Goal: Task Accomplishment & Management: Manage account settings

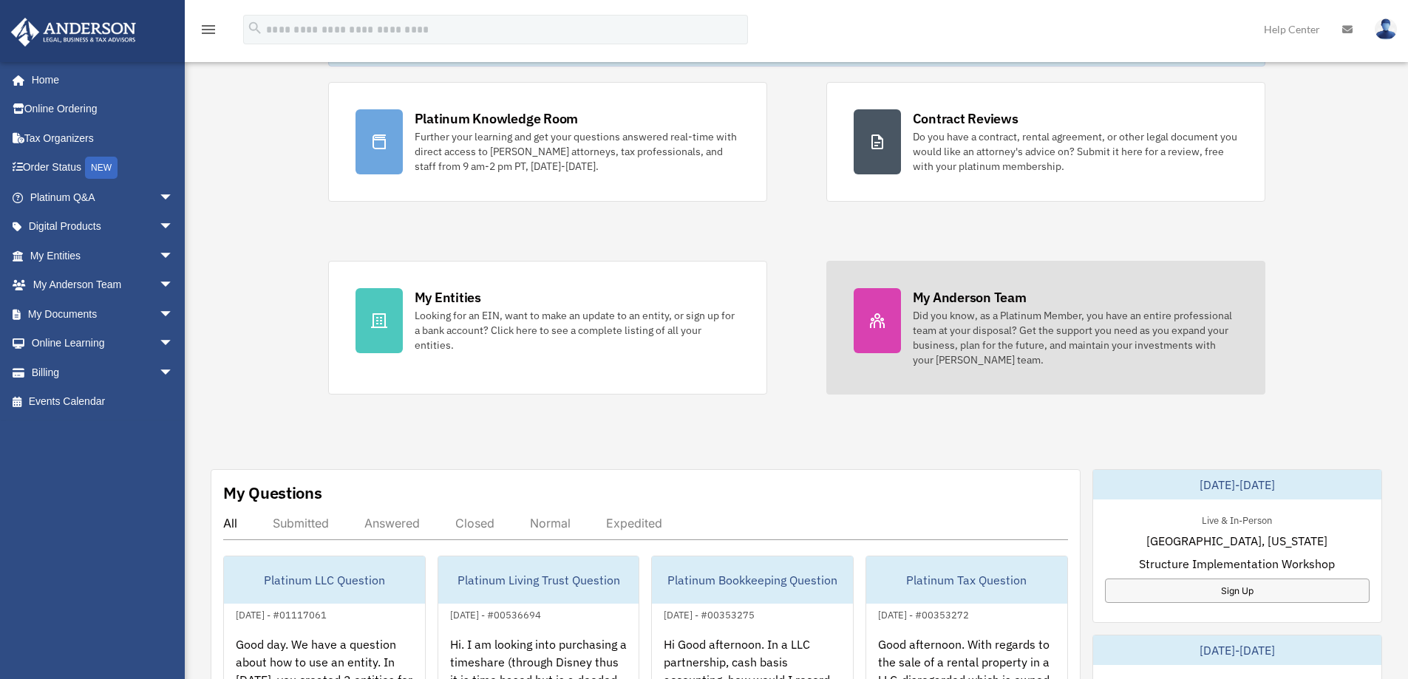
scroll to position [444, 0]
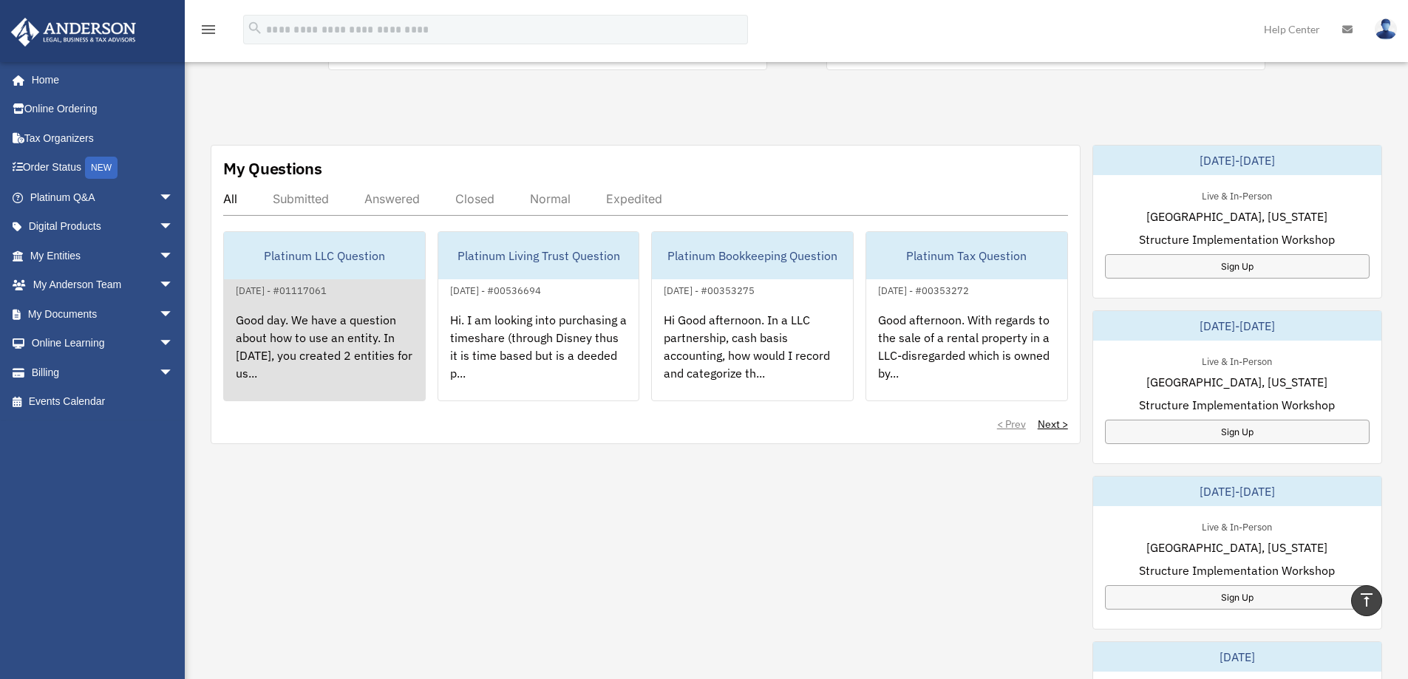
click at [353, 334] on div "Good day. We have a question about how to use an entity. In [DATE], you created…" at bounding box center [324, 356] width 201 height 115
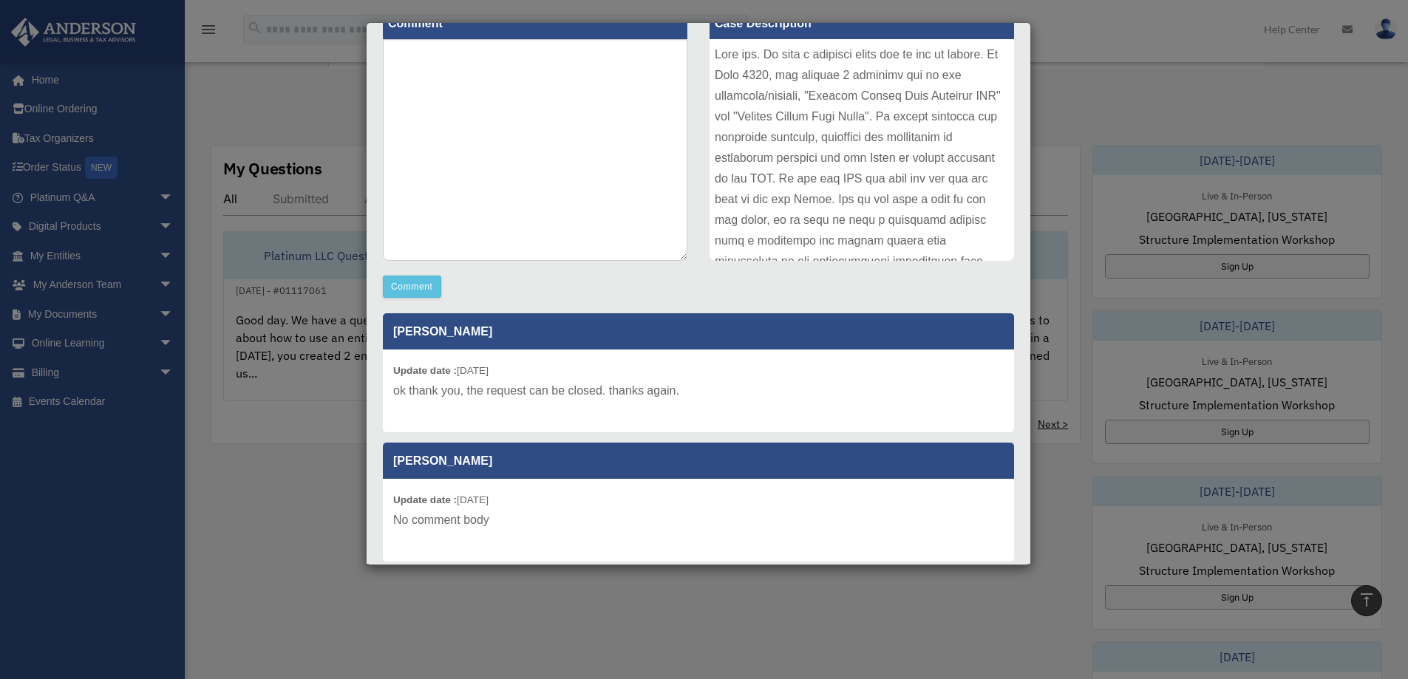
scroll to position [0, 0]
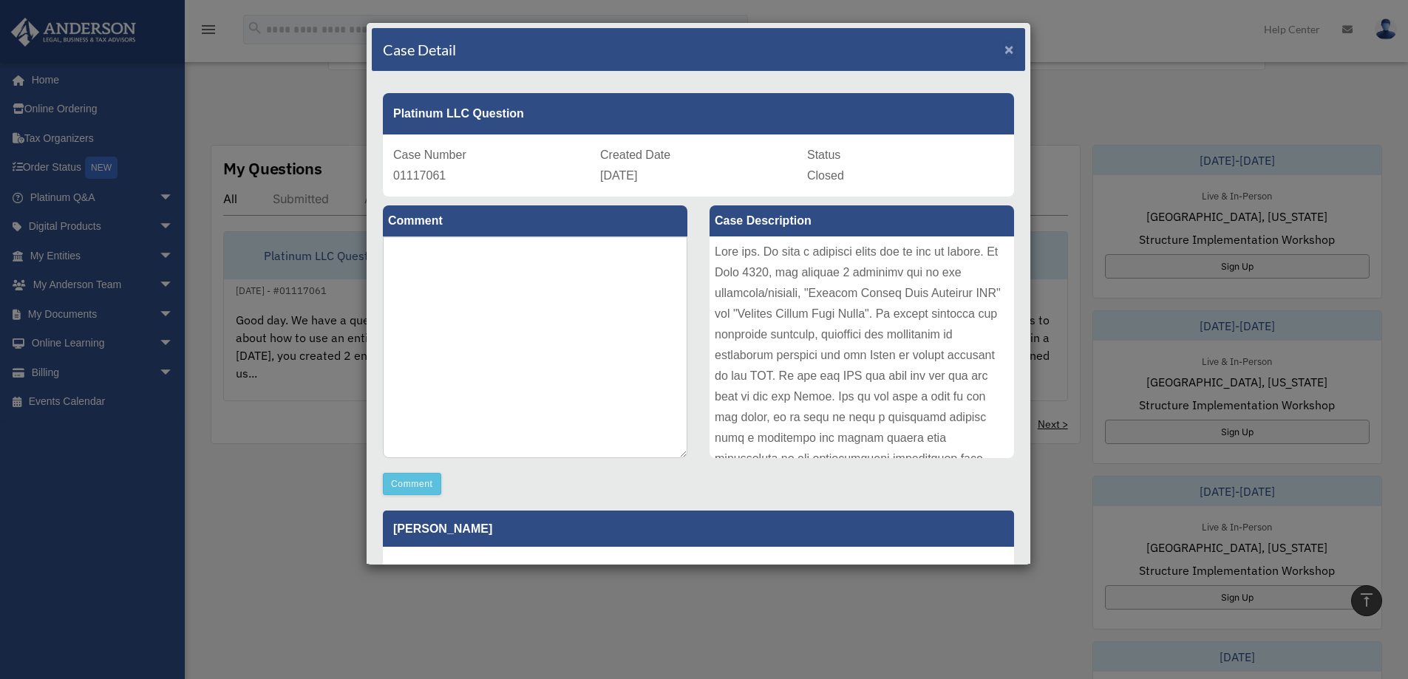
click at [1005, 51] on span "×" at bounding box center [1010, 49] width 10 height 17
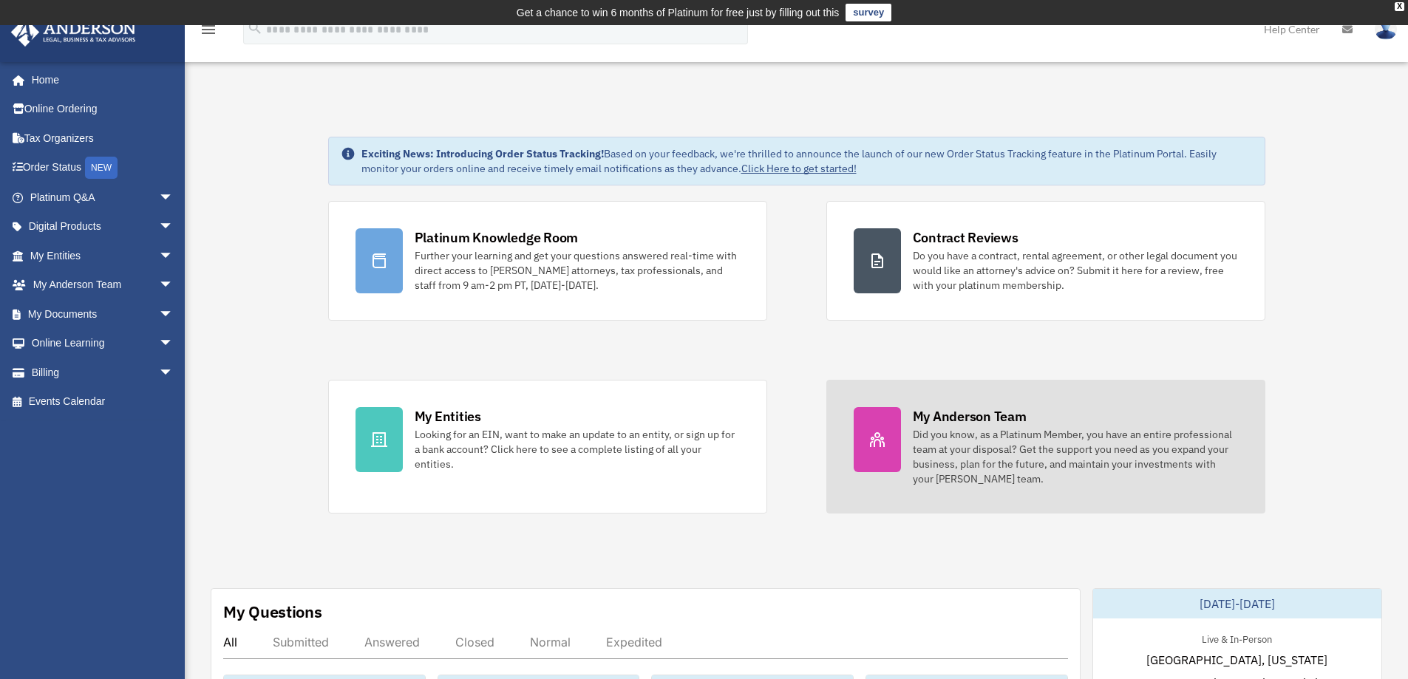
click at [958, 447] on div "Did you know, as a Platinum Member, you have an entire professional team at you…" at bounding box center [1075, 456] width 325 height 59
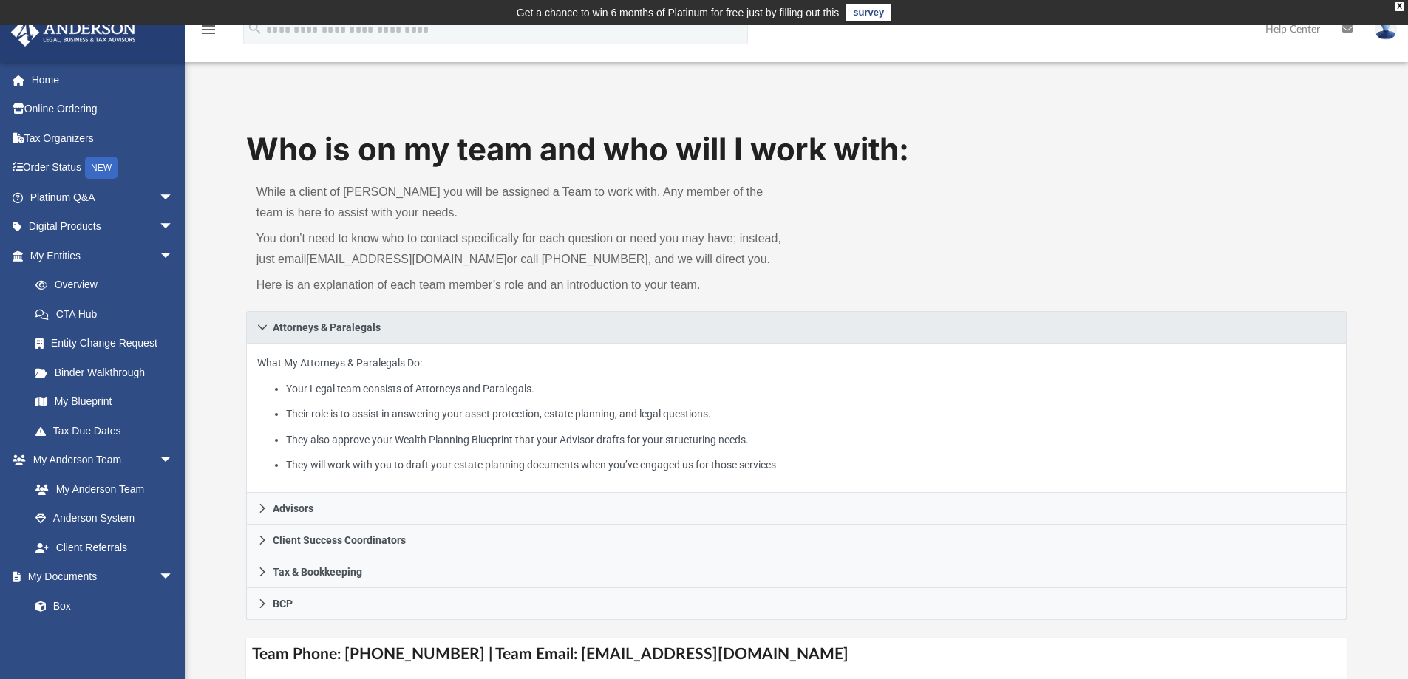
scroll to position [74, 0]
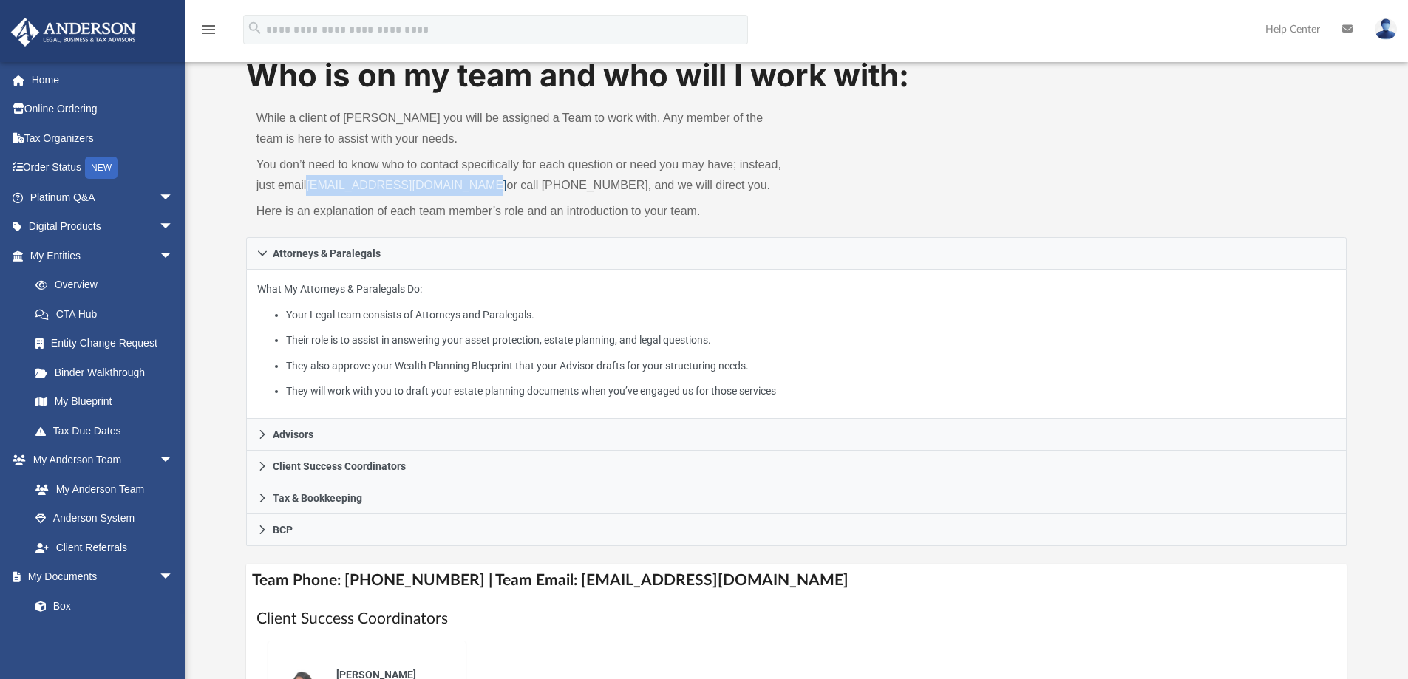
drag, startPoint x: 484, startPoint y: 186, endPoint x: 313, endPoint y: 186, distance: 170.0
click at [313, 186] on p "You don’t need to know who to contact specifically for each question or need yo…" at bounding box center [522, 175] width 530 height 41
copy link "myteam@andersonadvisors.com"
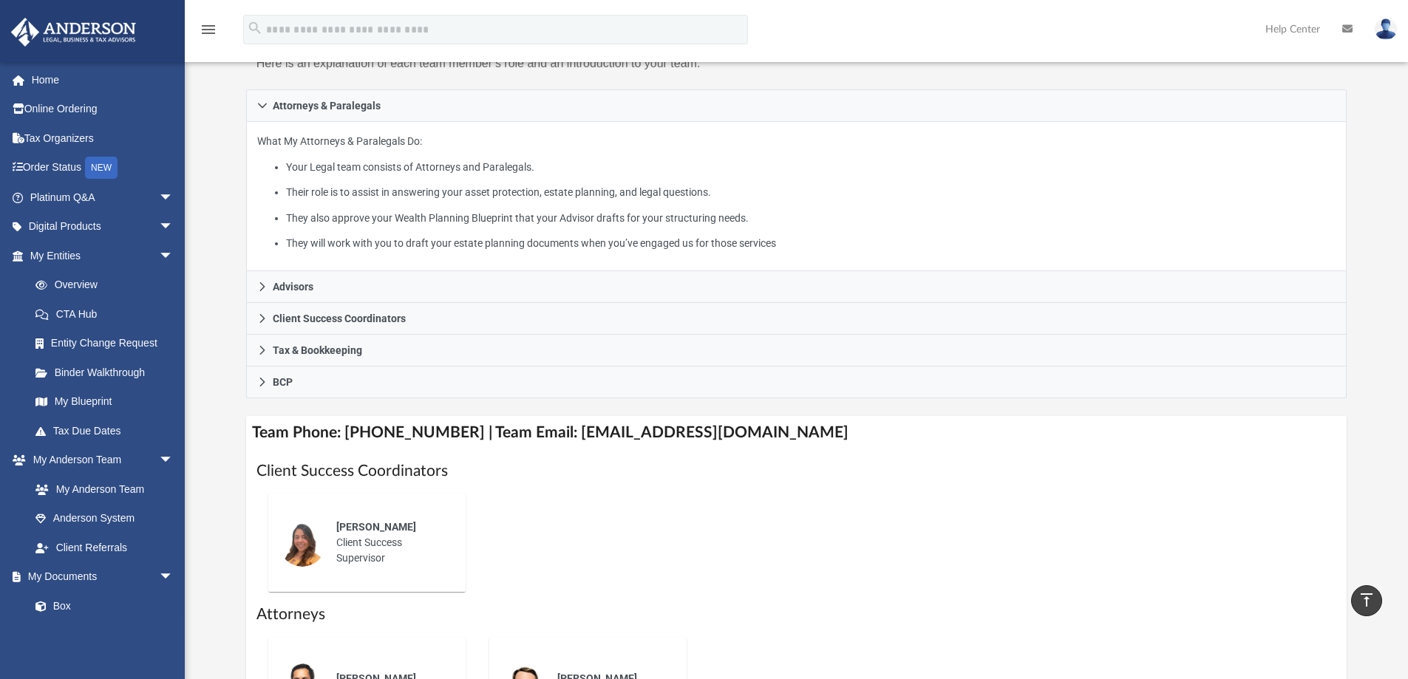
scroll to position [148, 0]
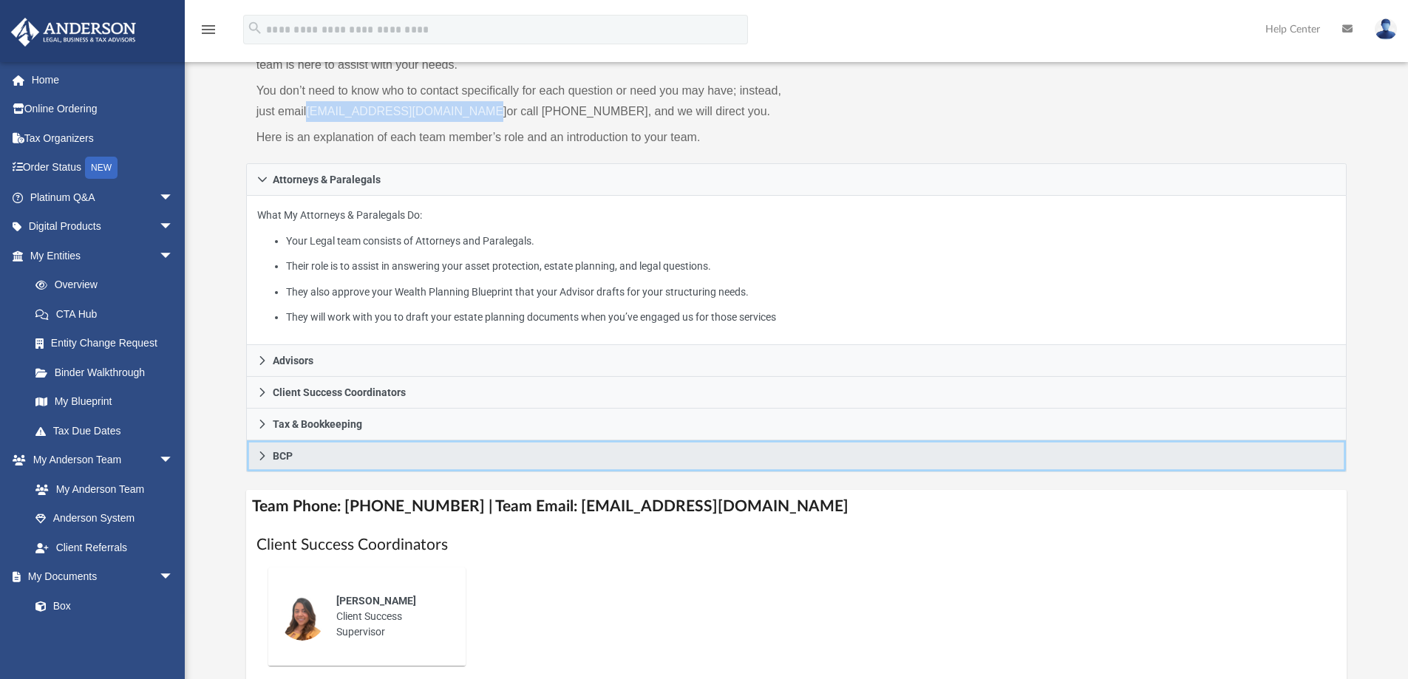
click at [259, 458] on icon at bounding box center [262, 456] width 10 height 10
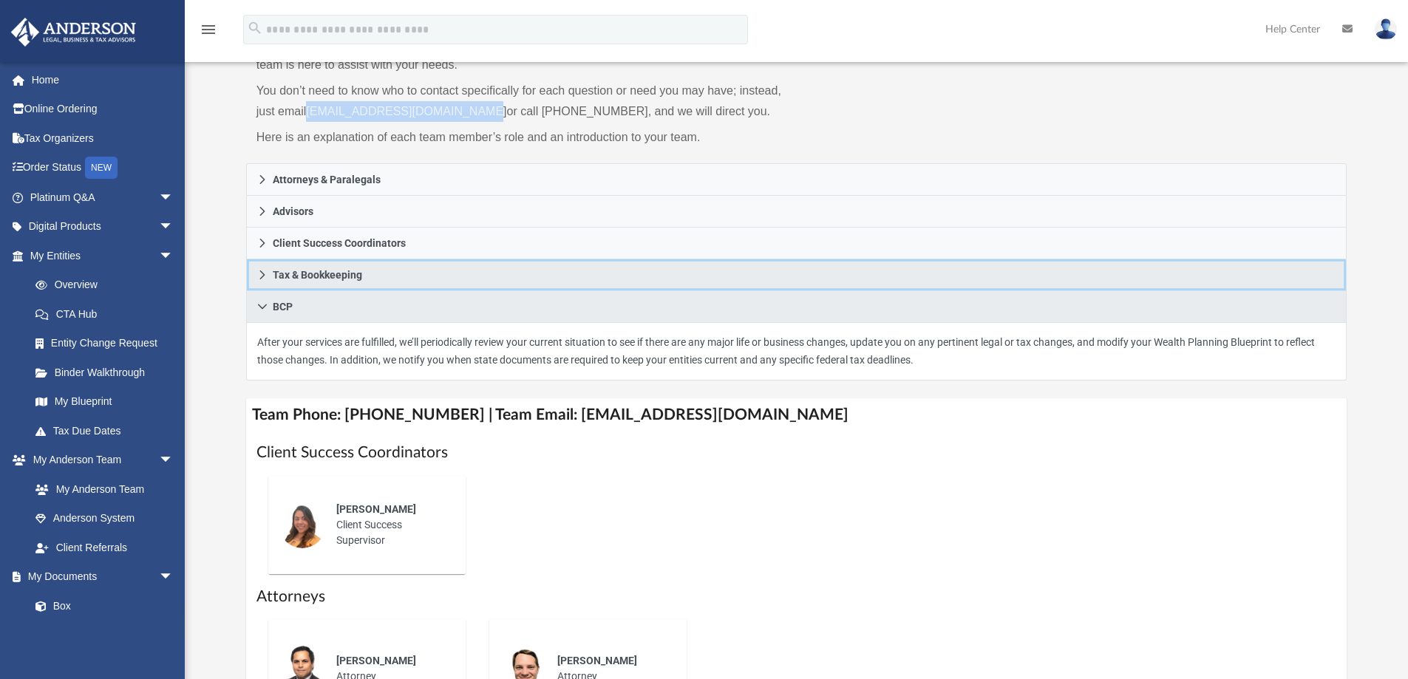
click at [257, 274] on icon at bounding box center [262, 275] width 10 height 10
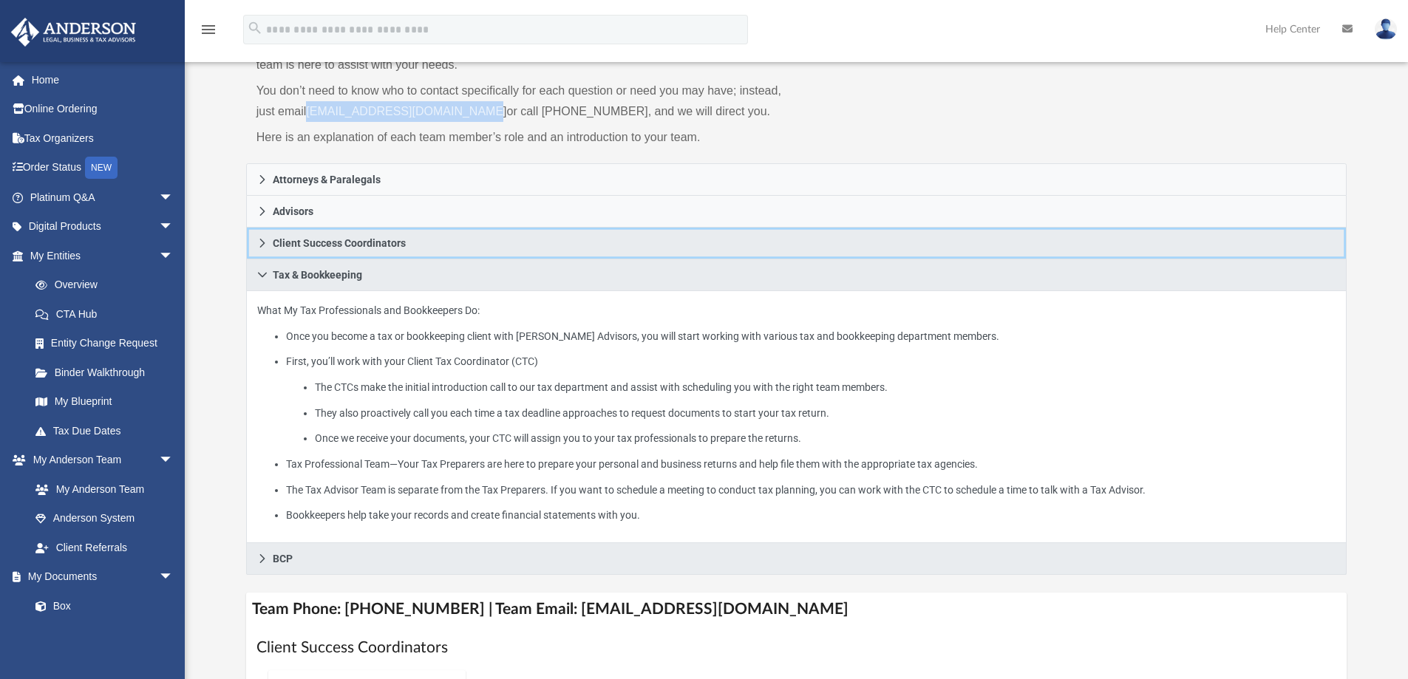
click at [262, 248] on icon at bounding box center [262, 243] width 10 height 10
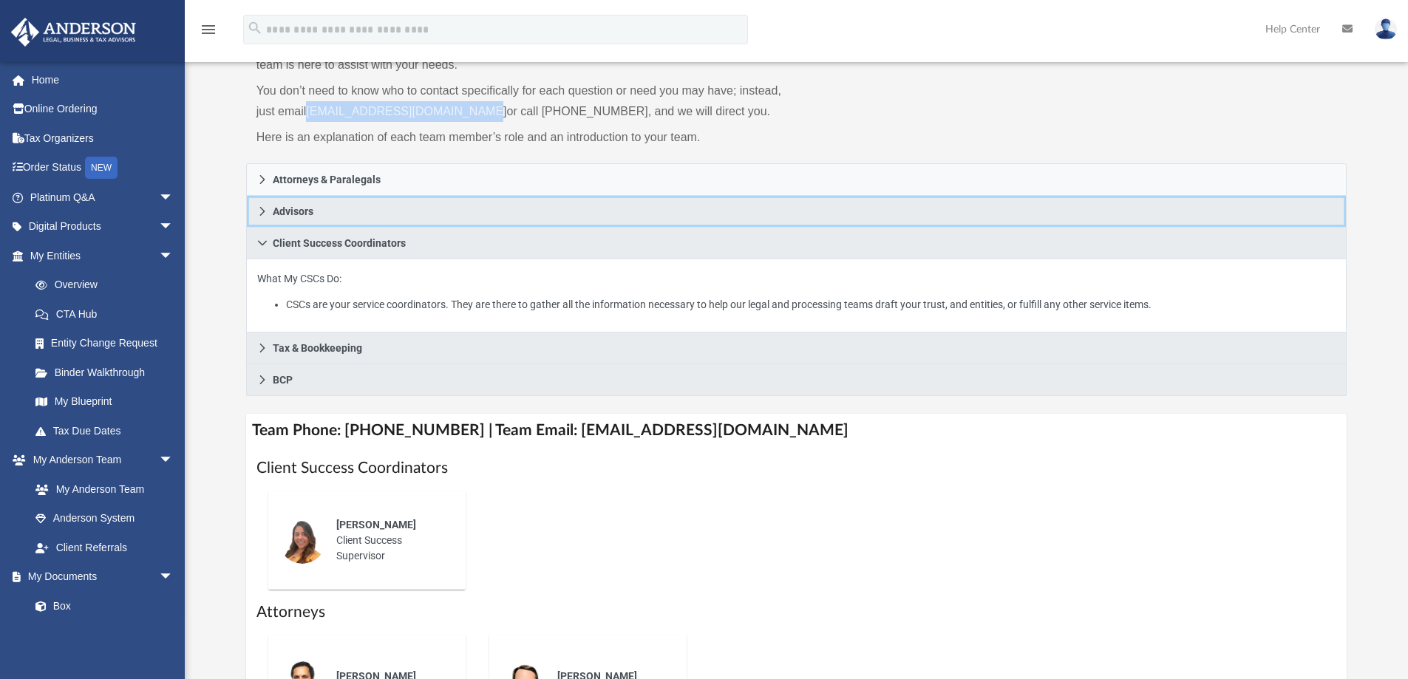
click at [264, 217] on link "Advisors" at bounding box center [797, 212] width 1102 height 32
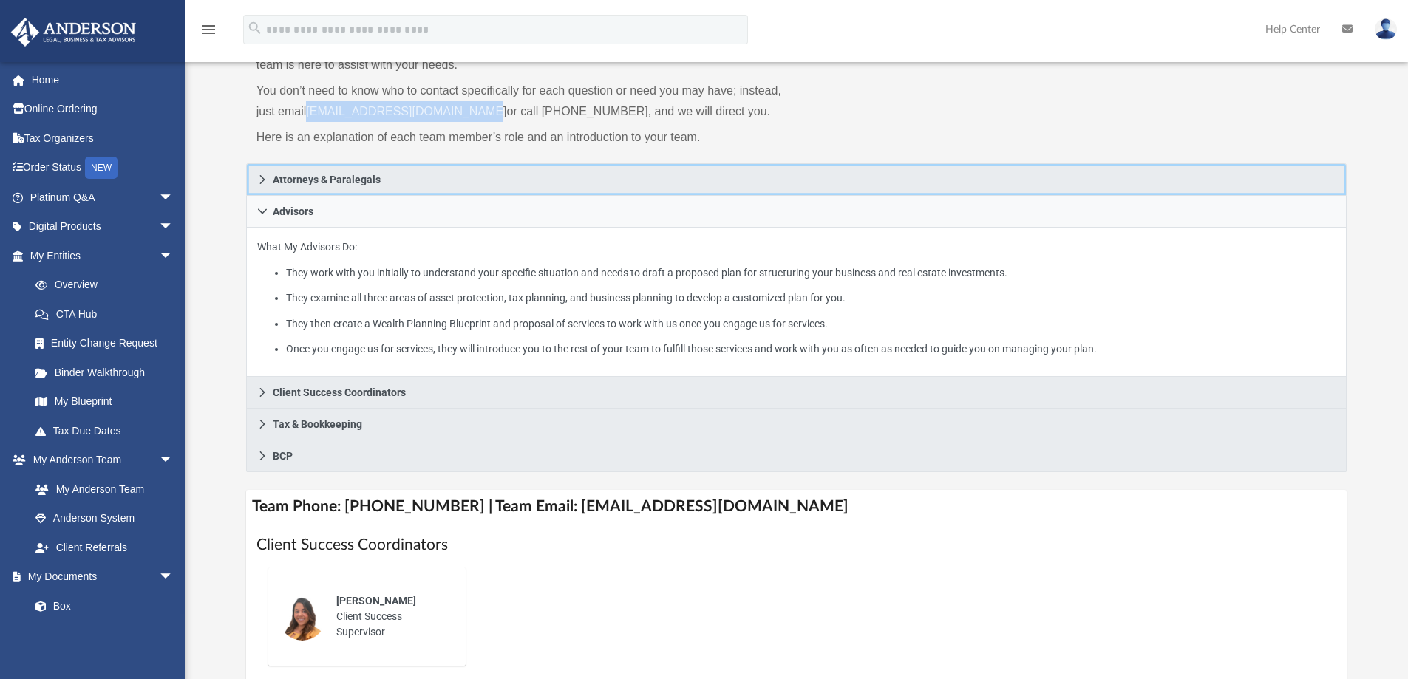
click at [262, 184] on icon at bounding box center [262, 179] width 10 height 10
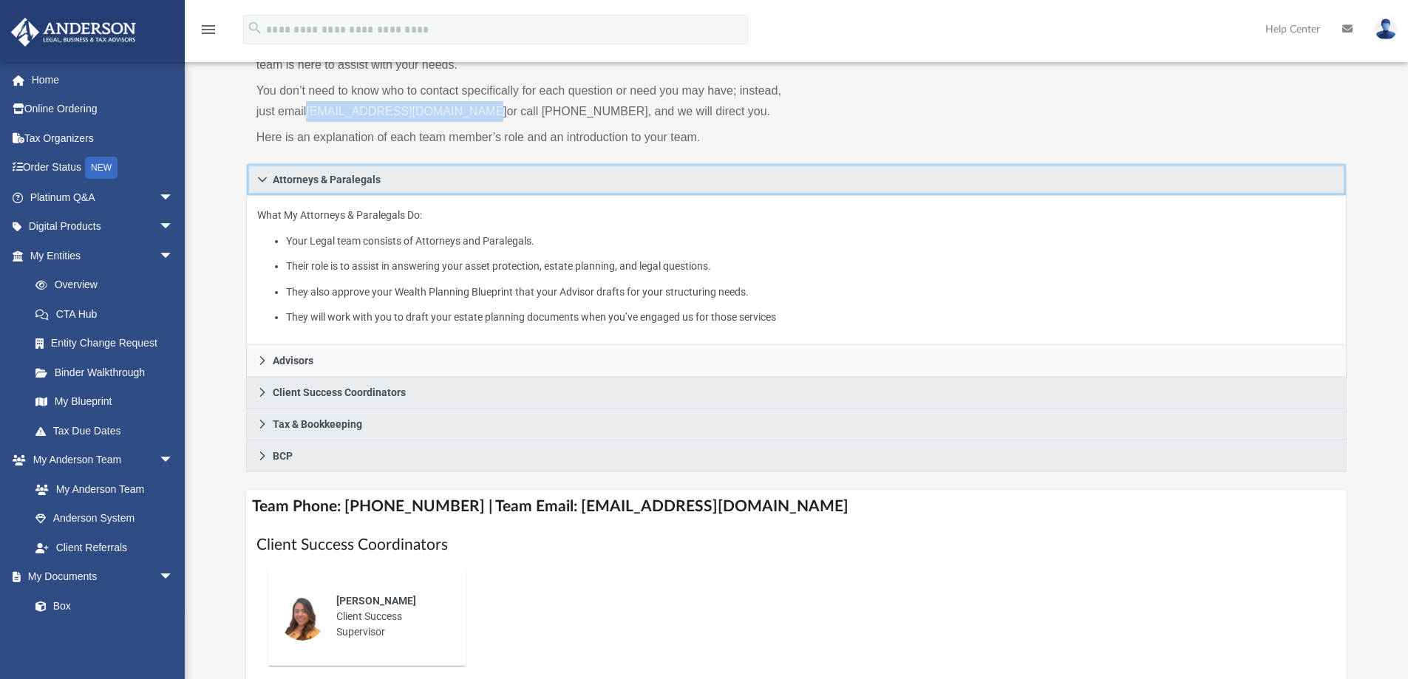
click at [262, 184] on icon at bounding box center [262, 179] width 10 height 10
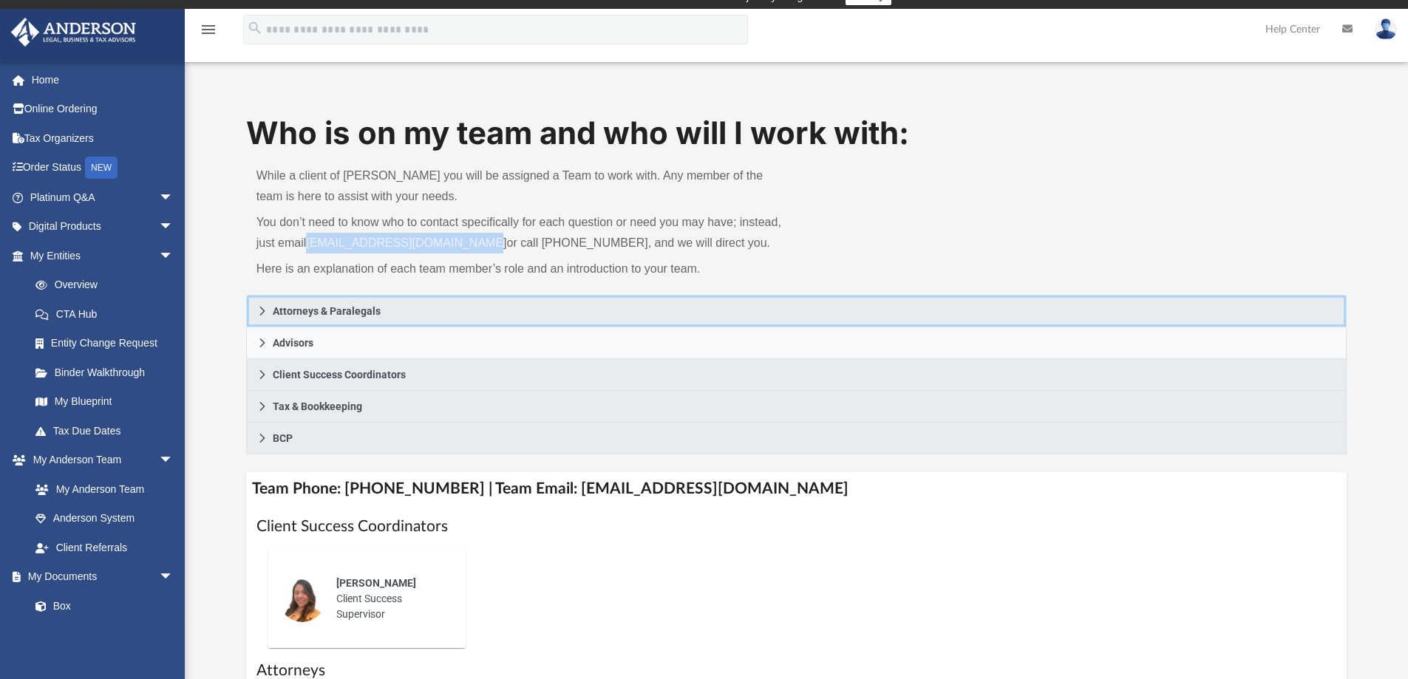
scroll to position [0, 0]
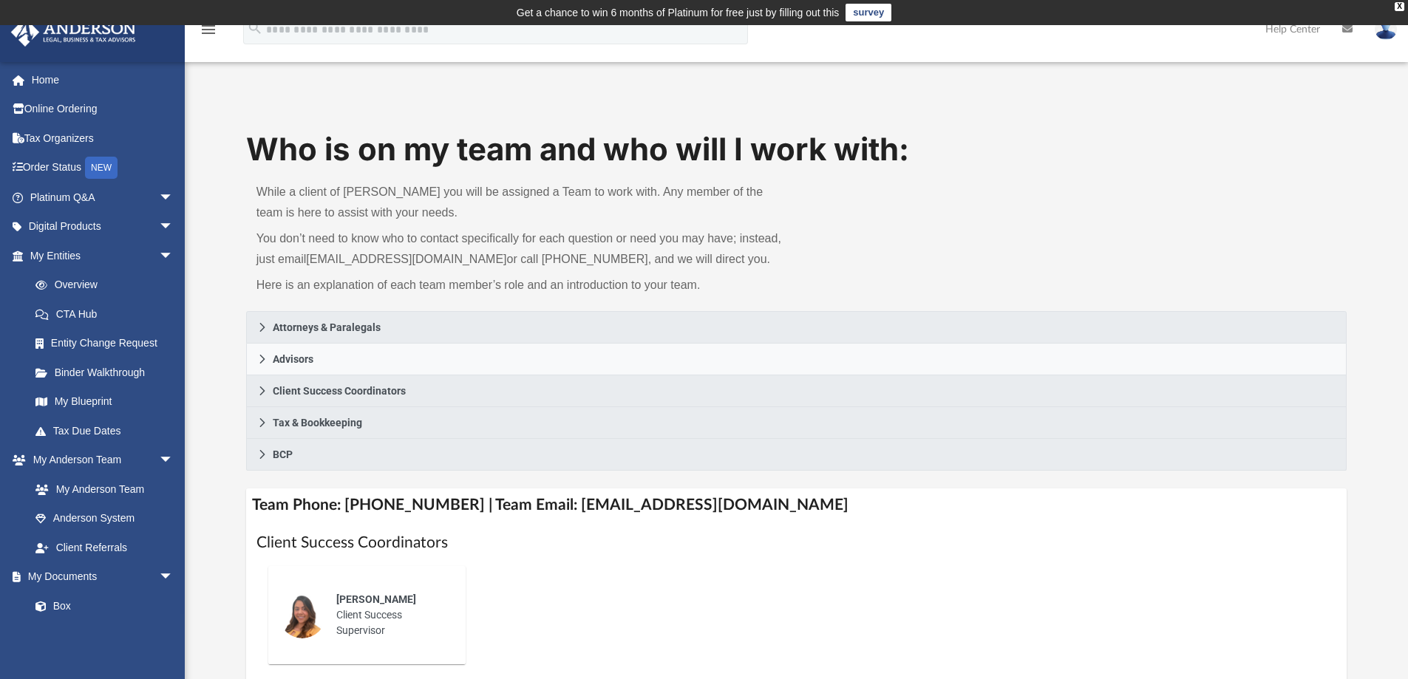
click at [764, 217] on p "While a client of Anderson you will be assigned a Team to work with. Any member…" at bounding box center [522, 202] width 530 height 41
click at [67, 80] on link "Home" at bounding box center [103, 80] width 186 height 30
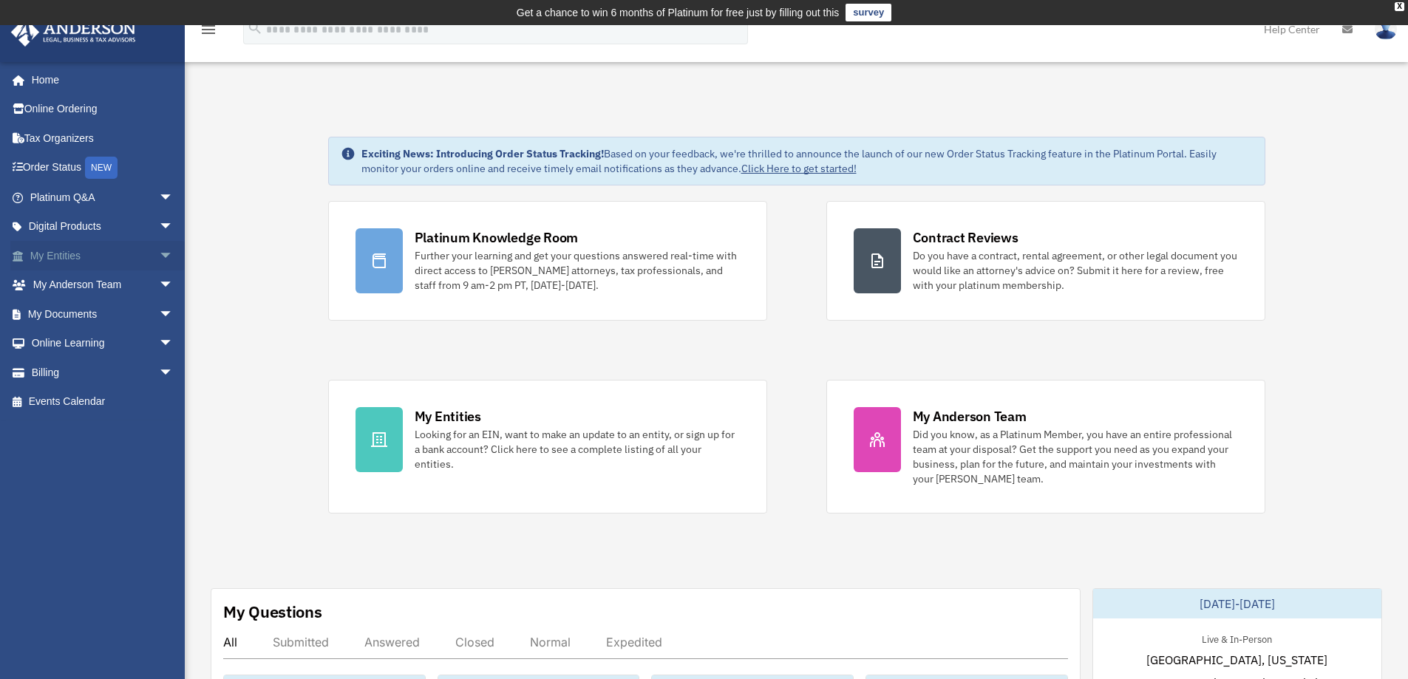
click at [159, 256] on span "arrow_drop_down" at bounding box center [174, 256] width 30 height 30
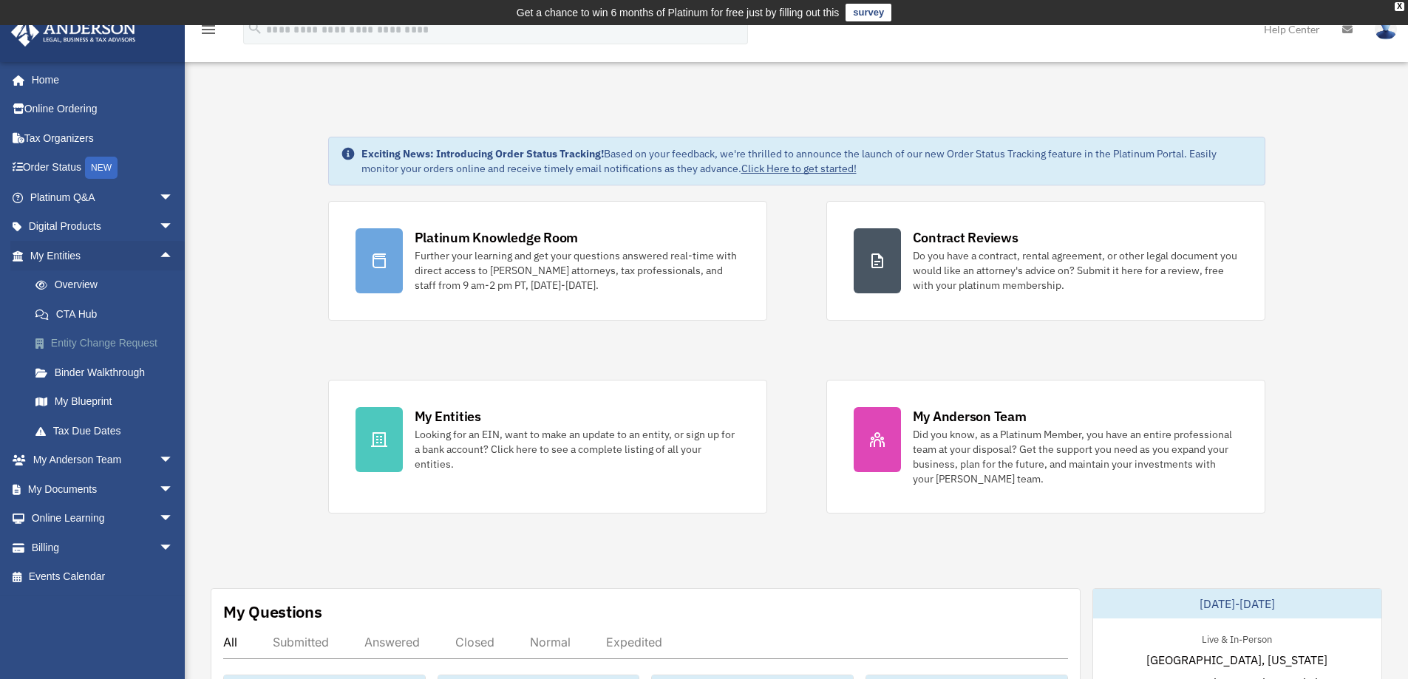
click at [119, 340] on link "Entity Change Request" at bounding box center [108, 344] width 175 height 30
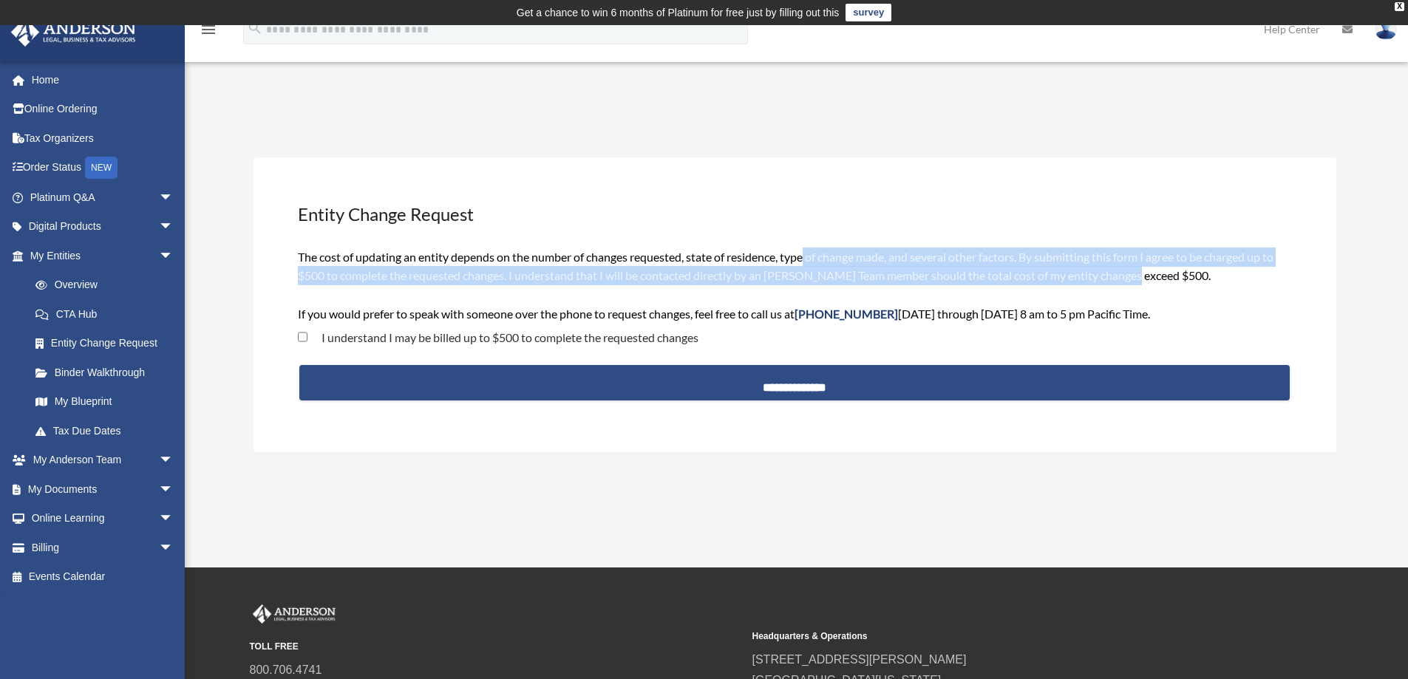
drag, startPoint x: 810, startPoint y: 255, endPoint x: 1139, endPoint y: 273, distance: 330.2
click at [1139, 273] on span "The cost of updating an entity depends on the number of changes requested, stat…" at bounding box center [786, 285] width 976 height 71
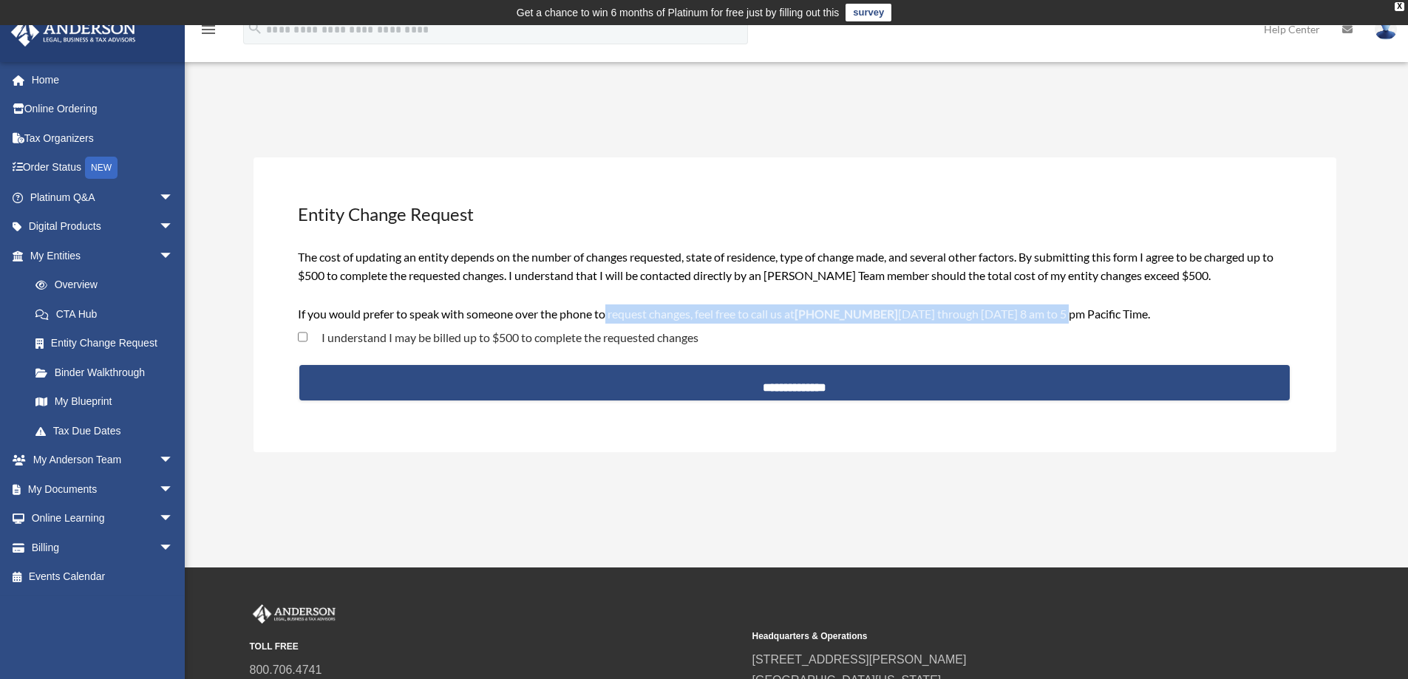
drag, startPoint x: 609, startPoint y: 314, endPoint x: 1063, endPoint y: 314, distance: 453.9
click at [1063, 314] on span "The cost of updating an entity depends on the number of changes requested, stat…" at bounding box center [786, 285] width 976 height 71
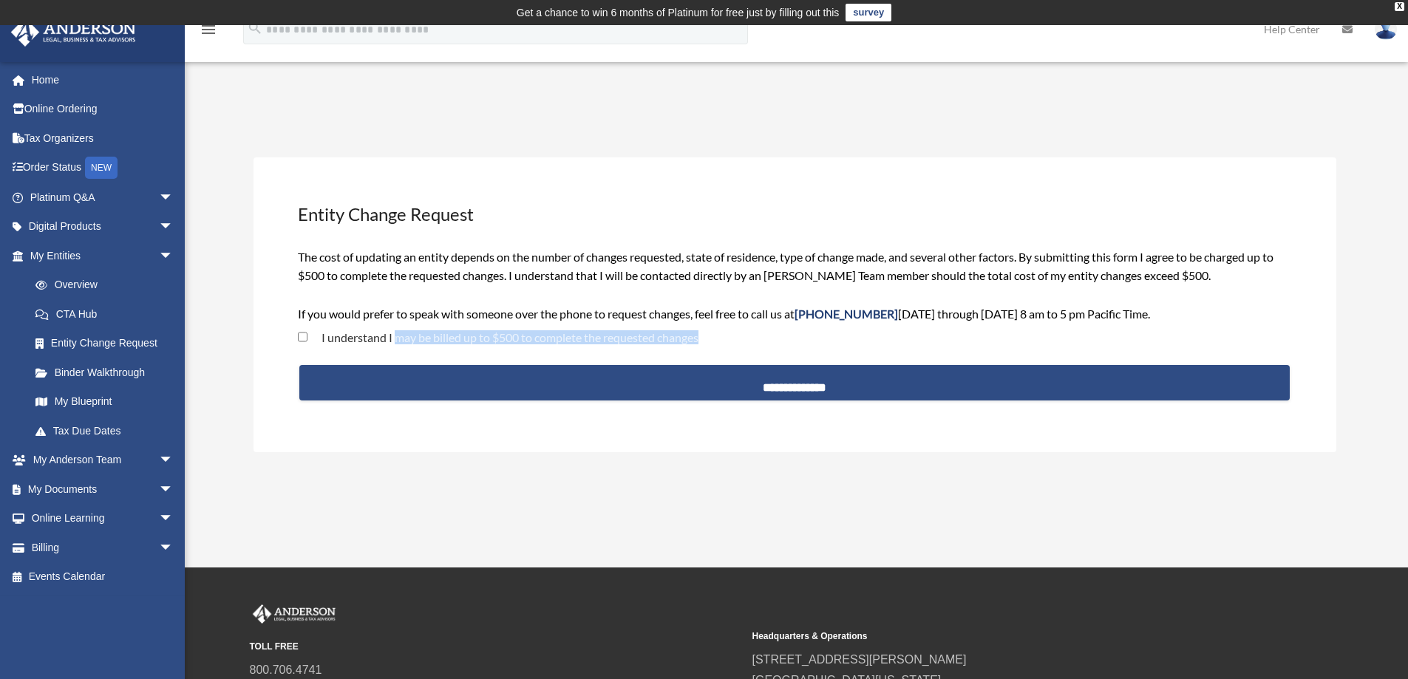
drag, startPoint x: 398, startPoint y: 342, endPoint x: 770, endPoint y: 341, distance: 371.9
click at [770, 341] on div "I understand I may be billed up to $500 to complete the requested changes" at bounding box center [794, 340] width 997 height 31
click at [381, 310] on span "The cost of updating an entity depends on the number of changes requested, stat…" at bounding box center [786, 285] width 976 height 71
click at [159, 255] on span "arrow_drop_down" at bounding box center [174, 256] width 30 height 30
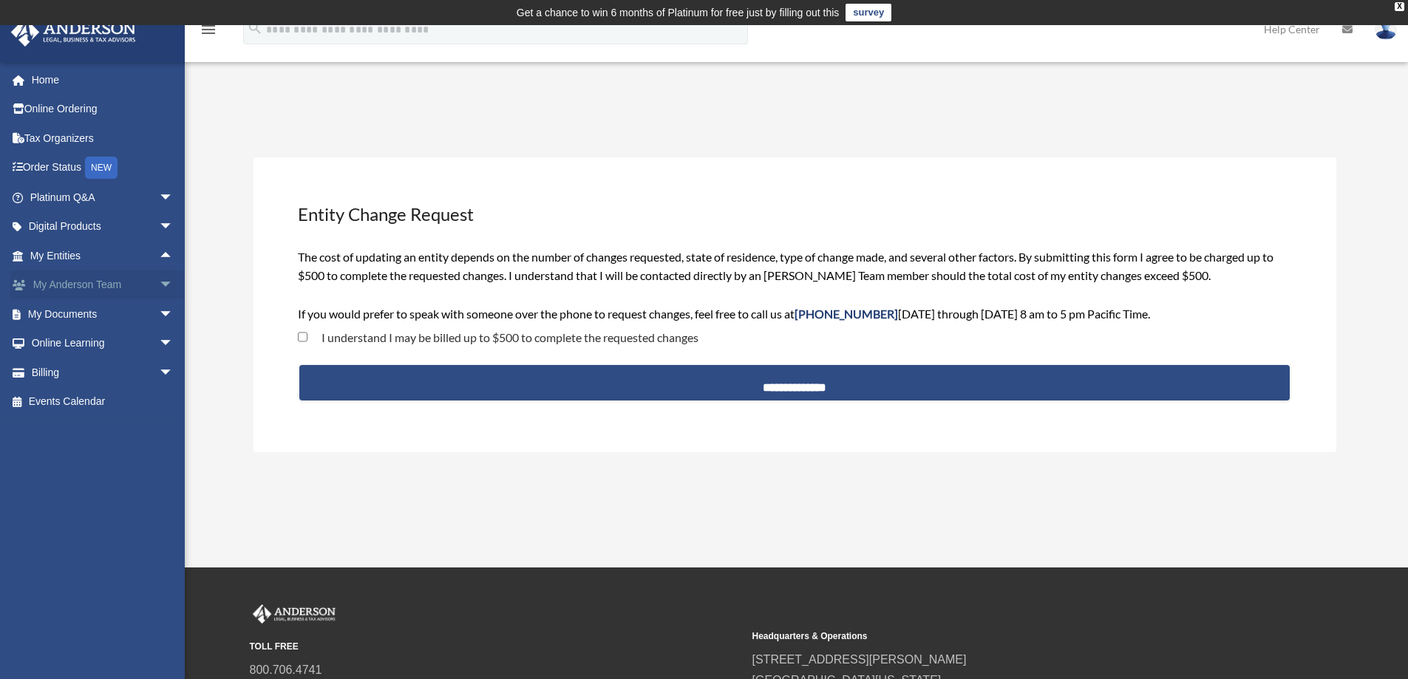
click at [159, 285] on span "arrow_drop_down" at bounding box center [174, 286] width 30 height 30
click at [161, 288] on span "arrow_drop_up" at bounding box center [174, 286] width 30 height 30
click at [159, 373] on span "arrow_drop_down" at bounding box center [174, 373] width 30 height 30
click at [120, 399] on link "$ Open Invoices" at bounding box center [108, 402] width 175 height 30
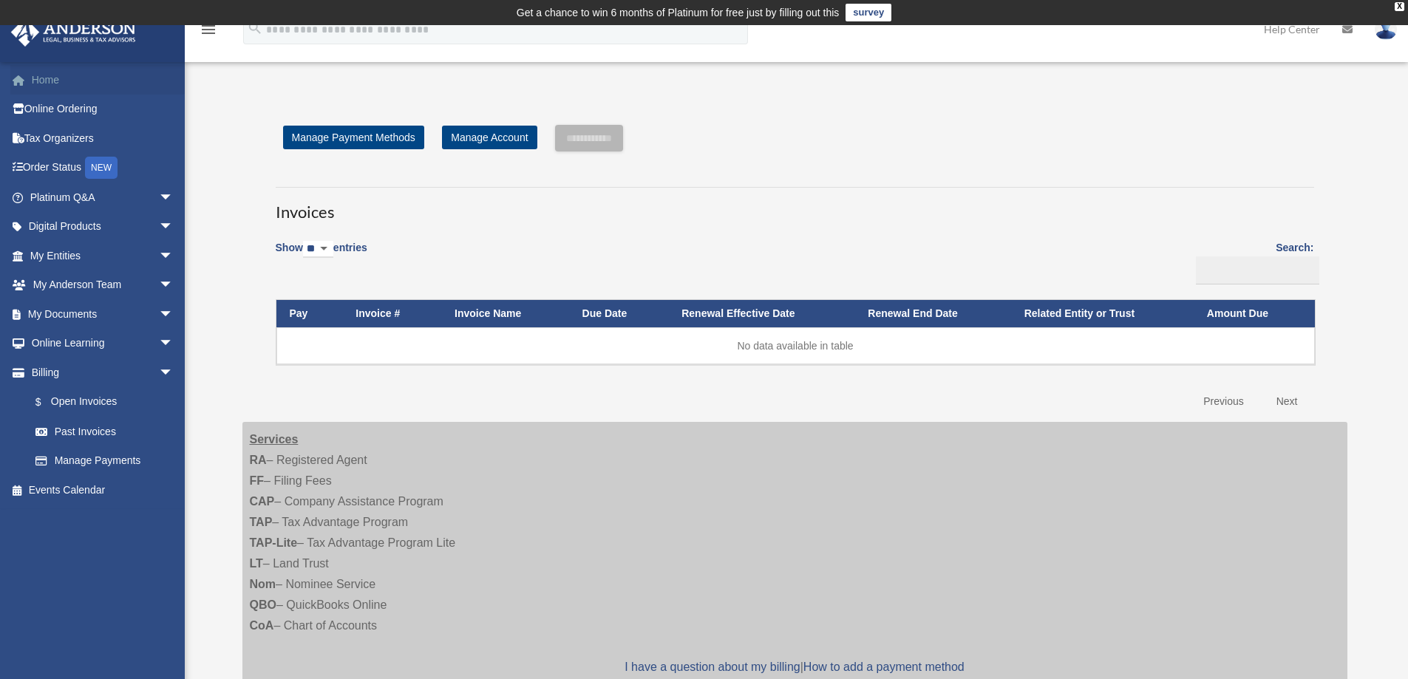
click at [70, 86] on link "Home" at bounding box center [103, 80] width 186 height 30
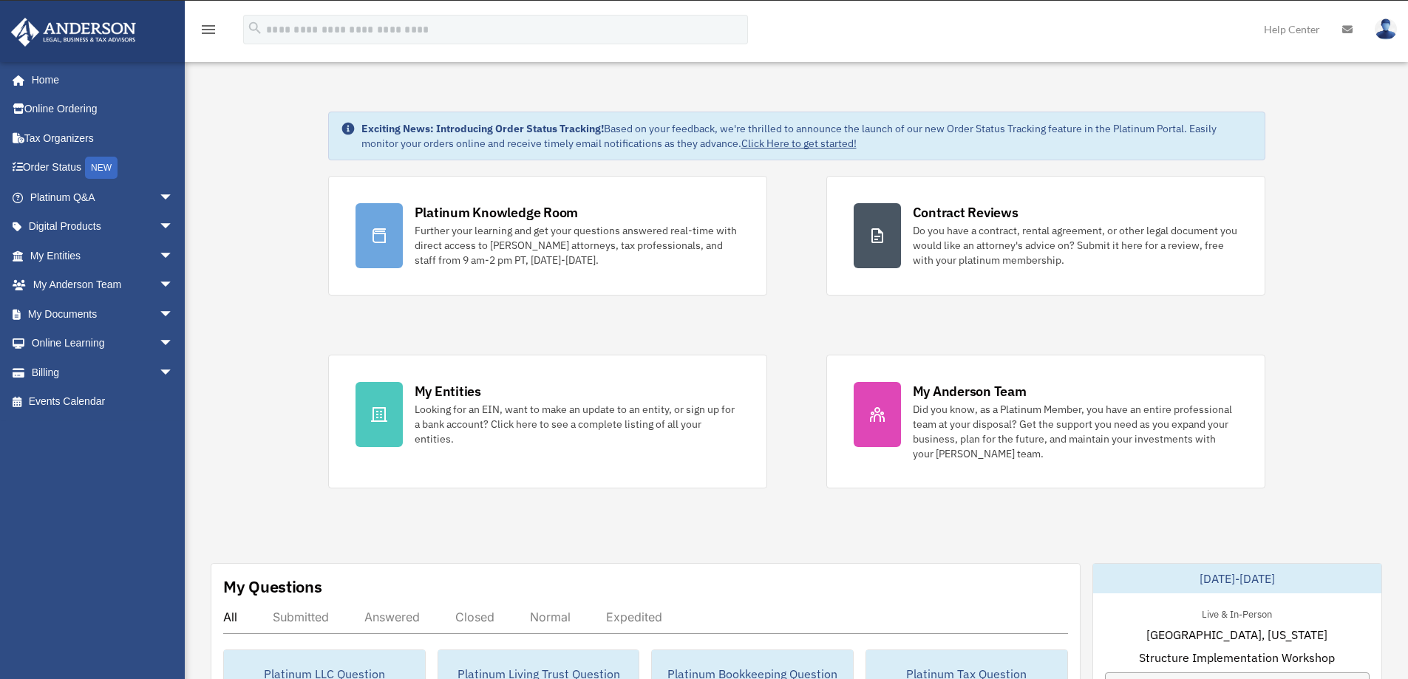
click at [1385, 24] on img at bounding box center [1386, 28] width 22 height 21
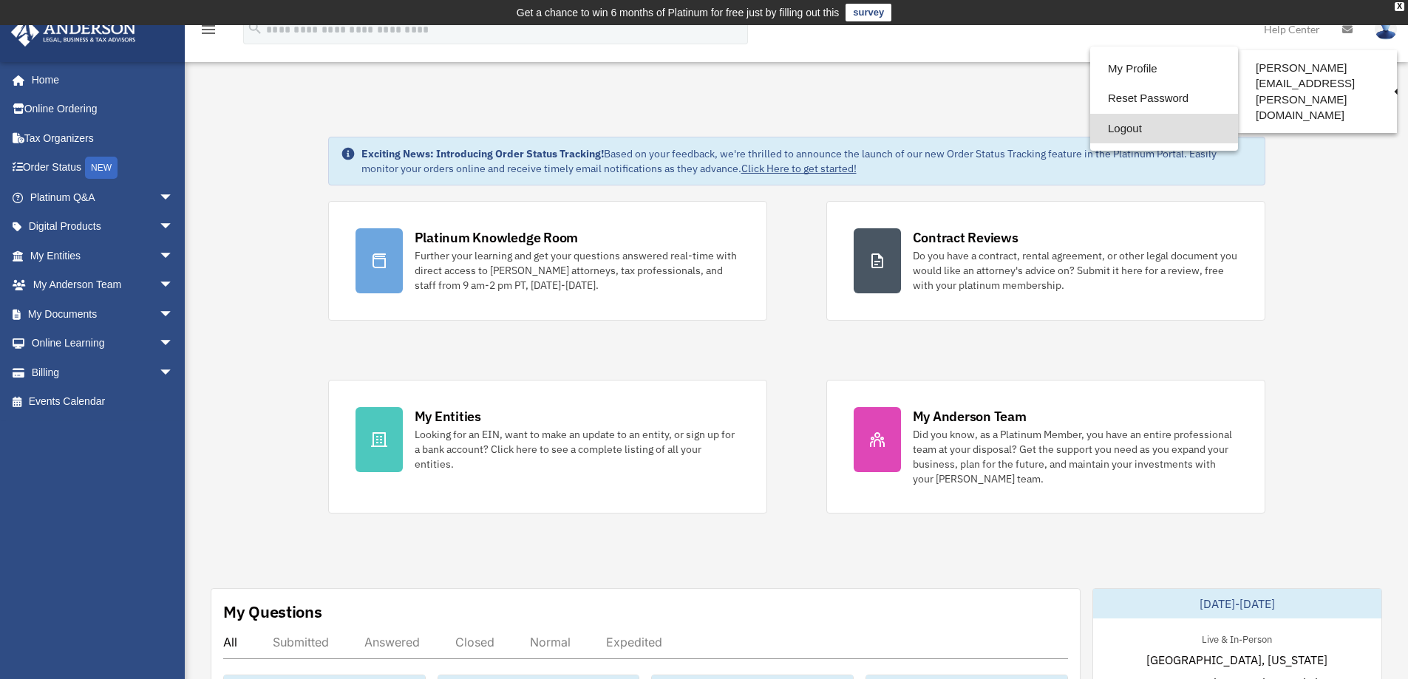
click at [1135, 131] on link "Logout" at bounding box center [1164, 129] width 148 height 30
